Goal: Navigation & Orientation: Find specific page/section

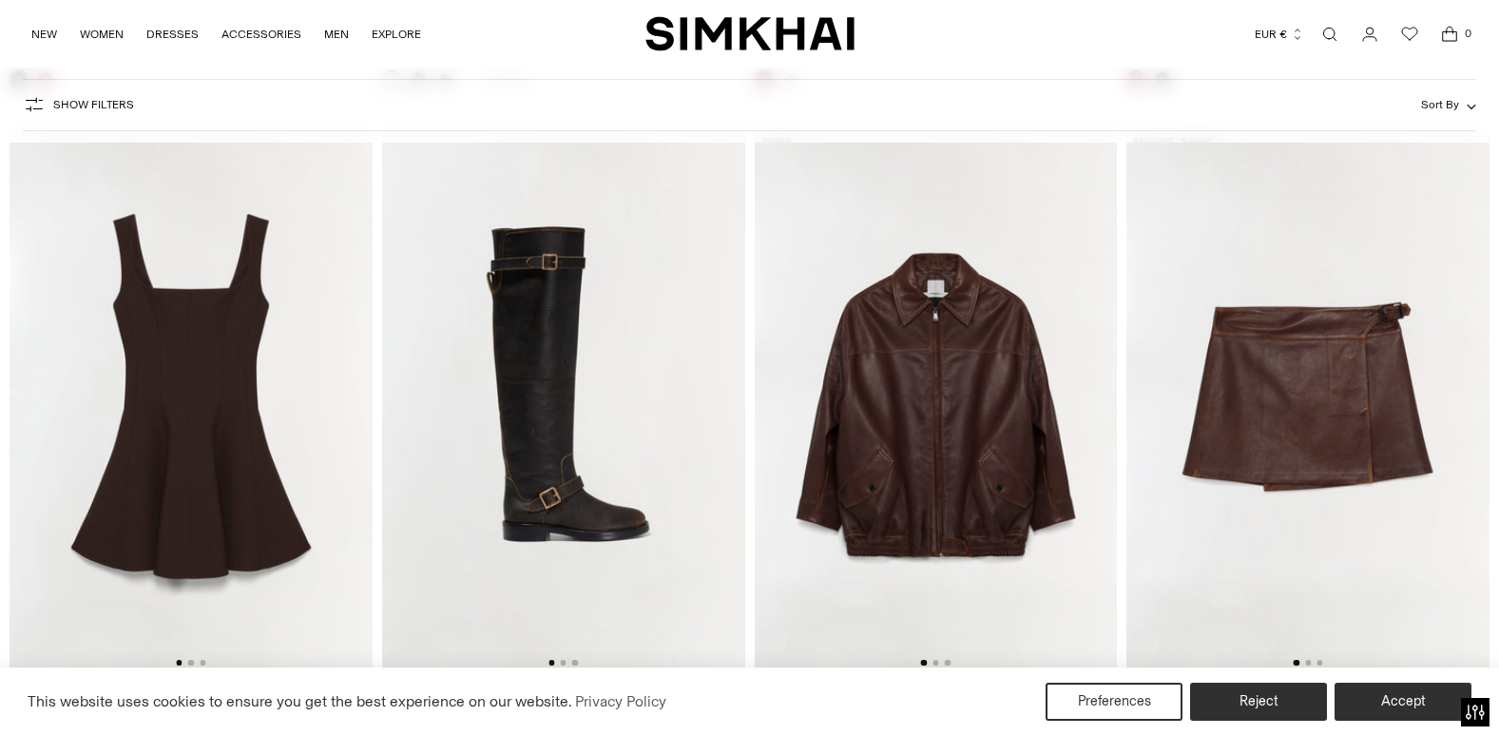
scroll to position [5892, 0]
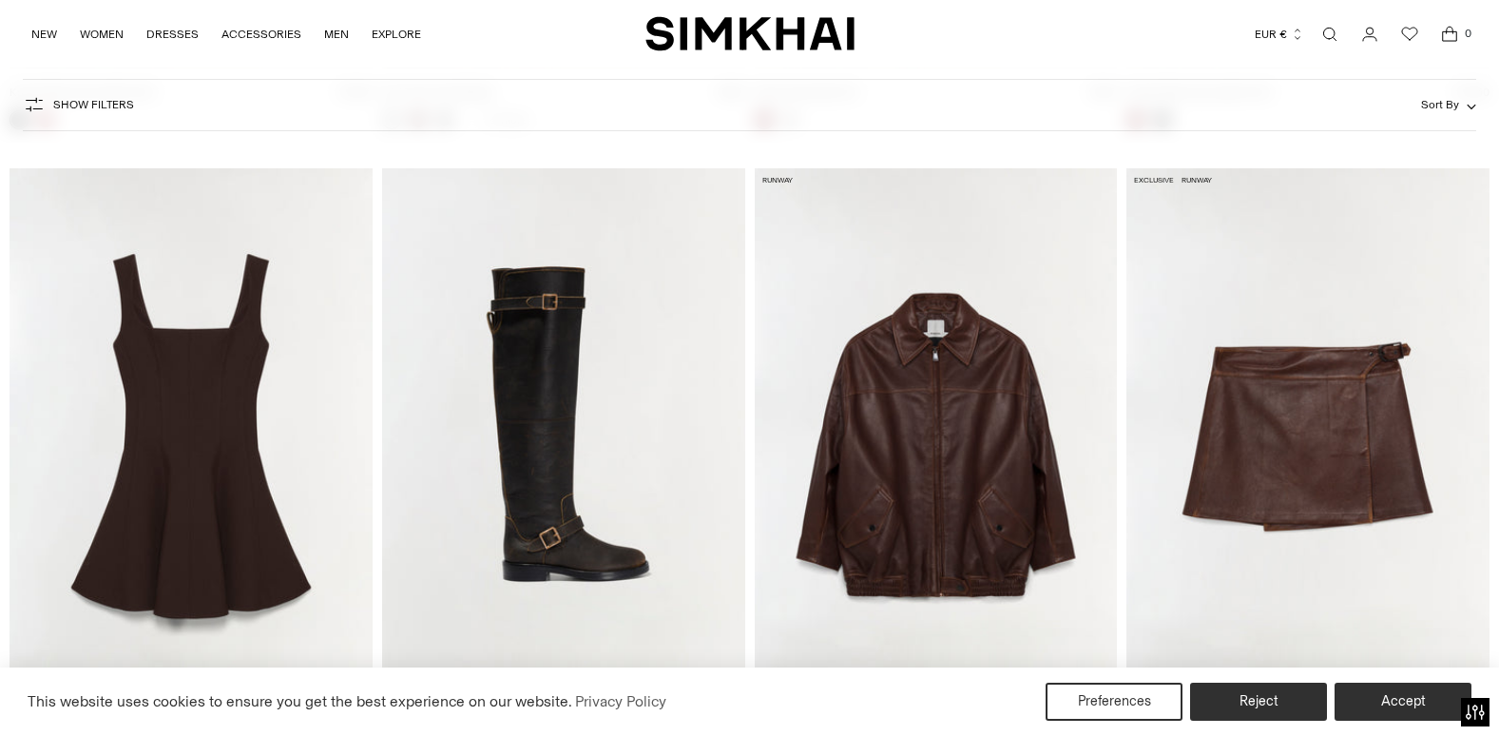
click at [208, 452] on img at bounding box center [191, 440] width 363 height 545
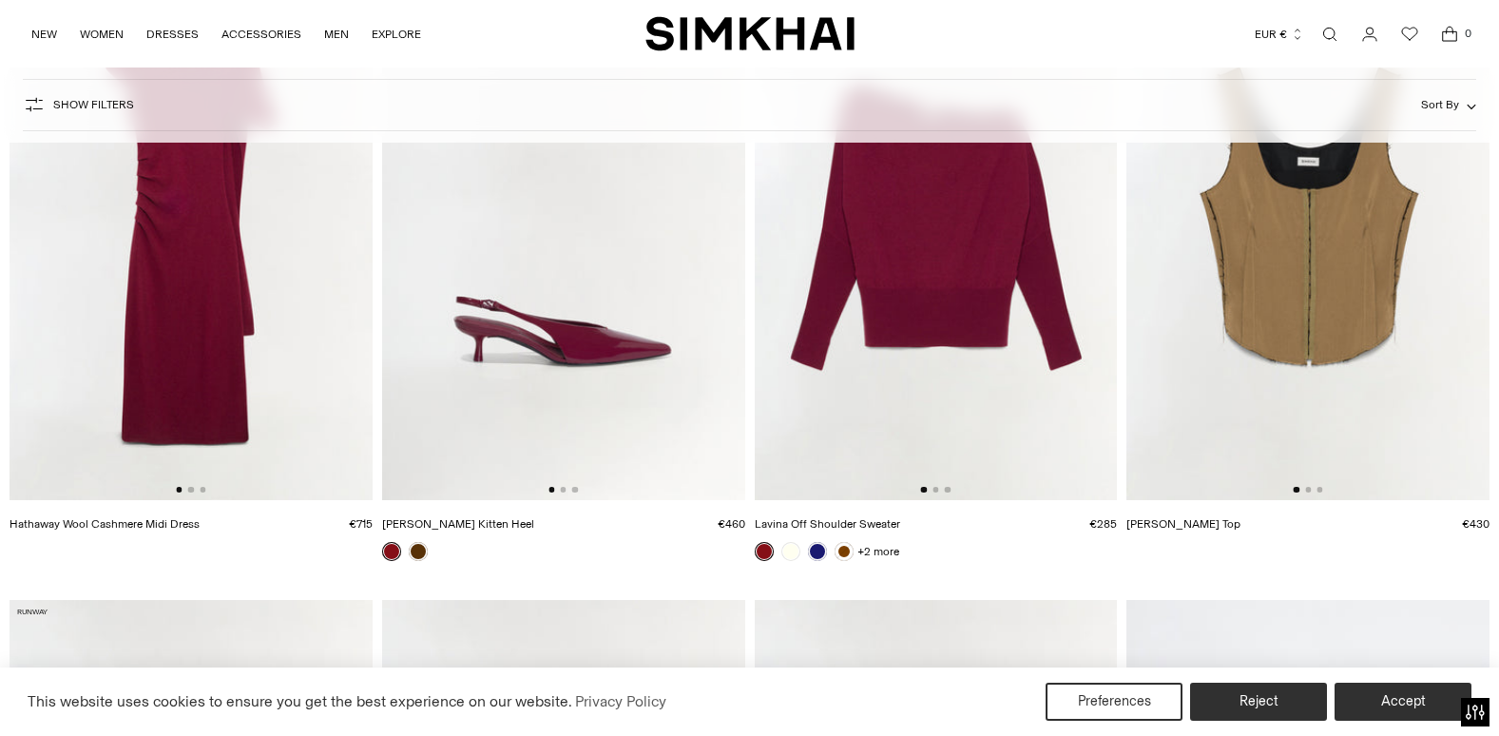
scroll to position [13020, 0]
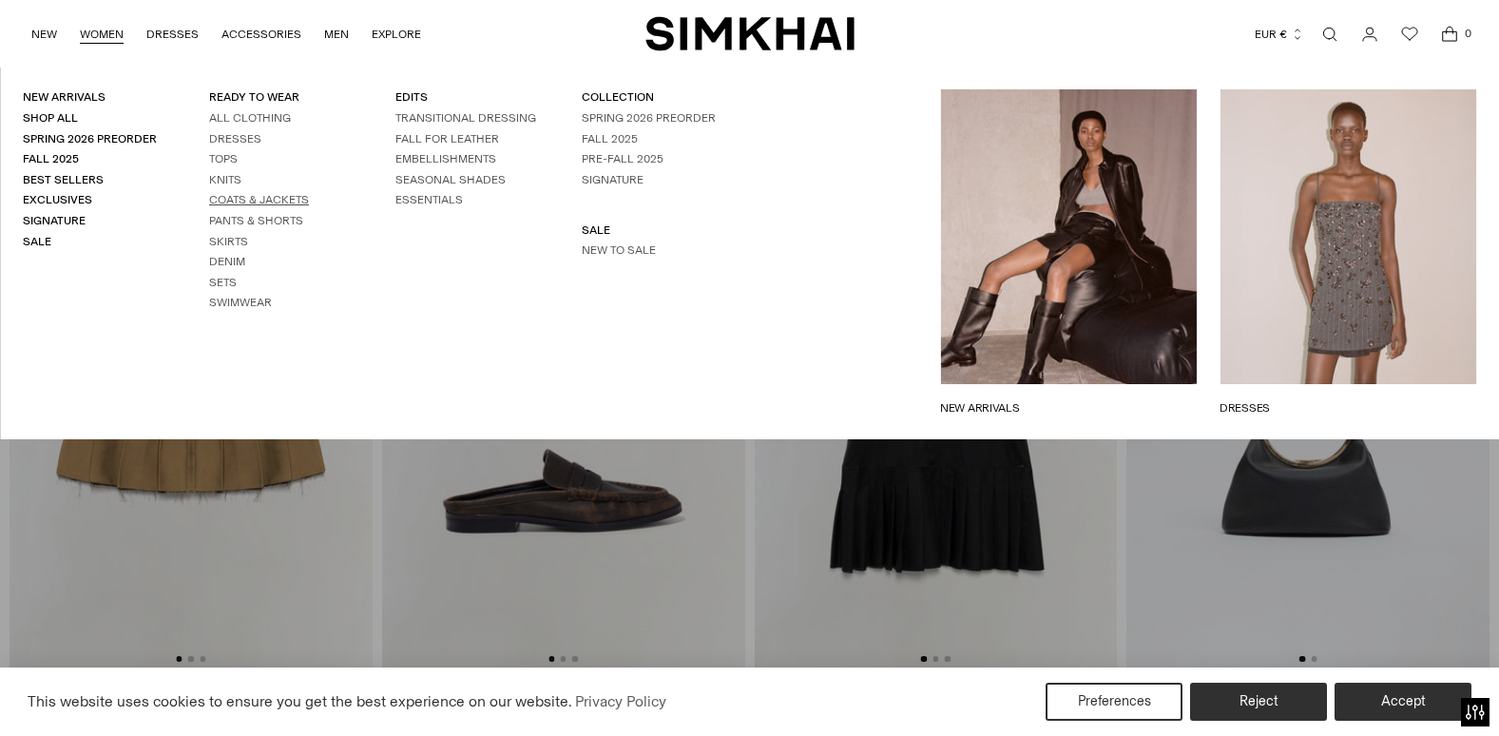
click at [227, 194] on link "Coats & Jackets" at bounding box center [259, 199] width 100 height 13
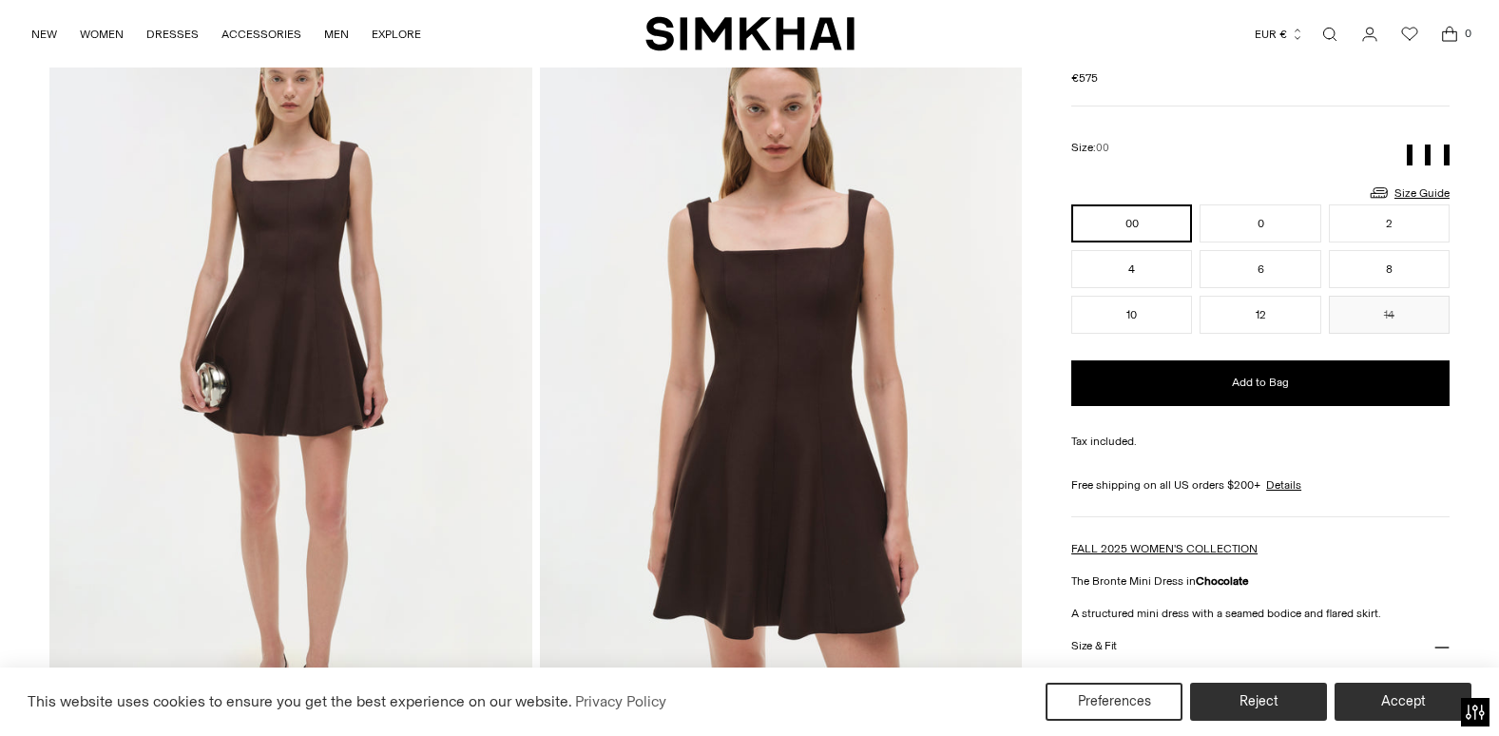
scroll to position [190, 0]
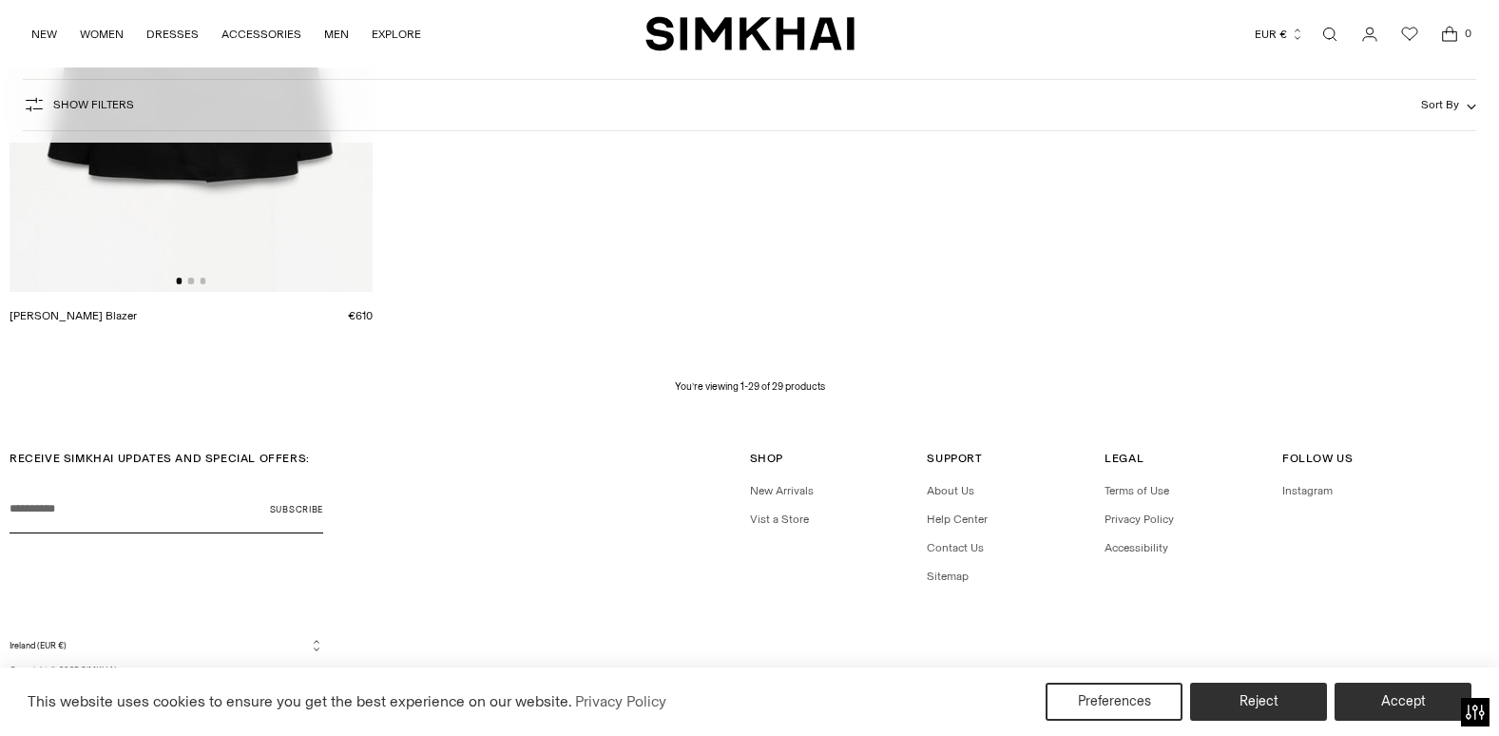
scroll to position [5008, 0]
